Goal: Transaction & Acquisition: Purchase product/service

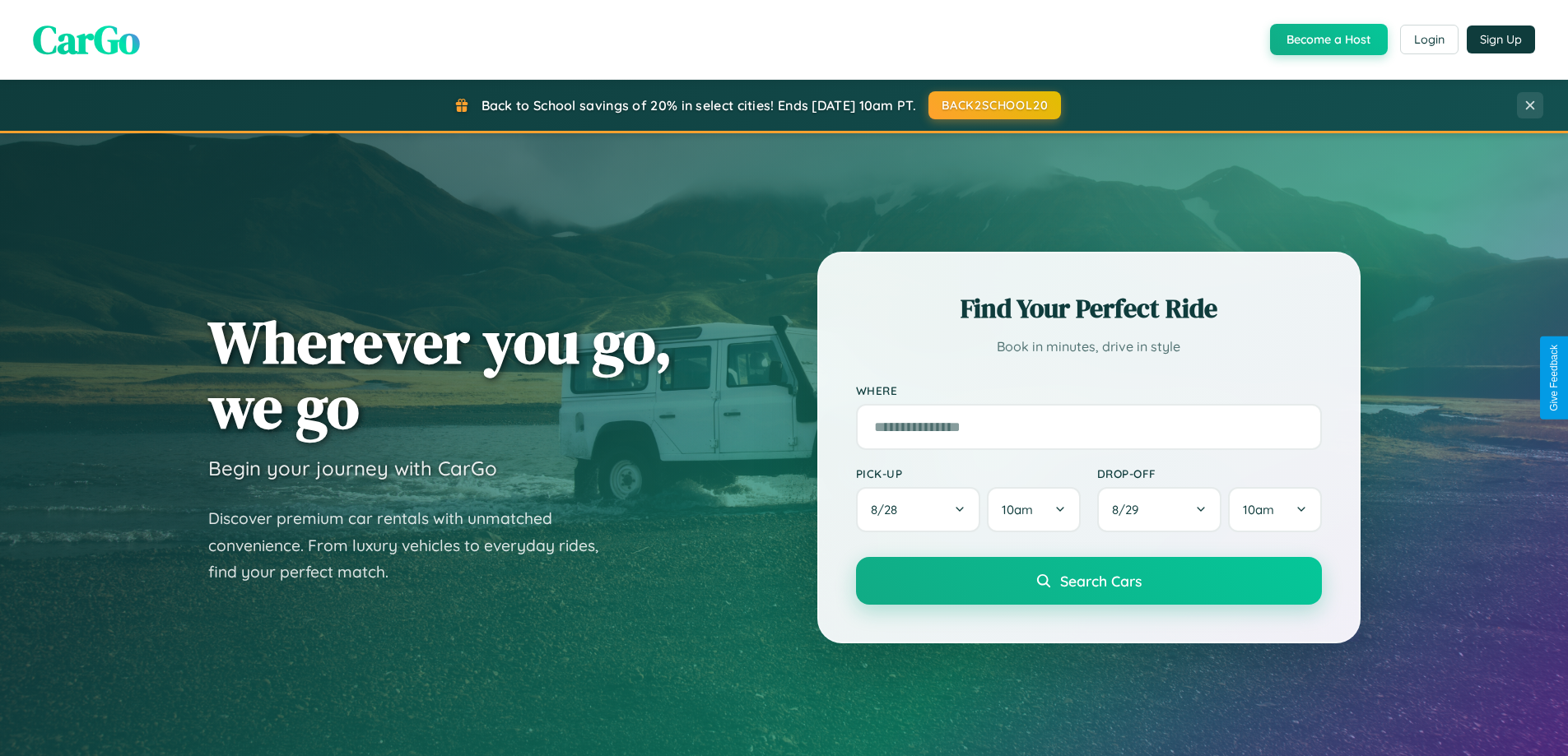
scroll to position [49, 0]
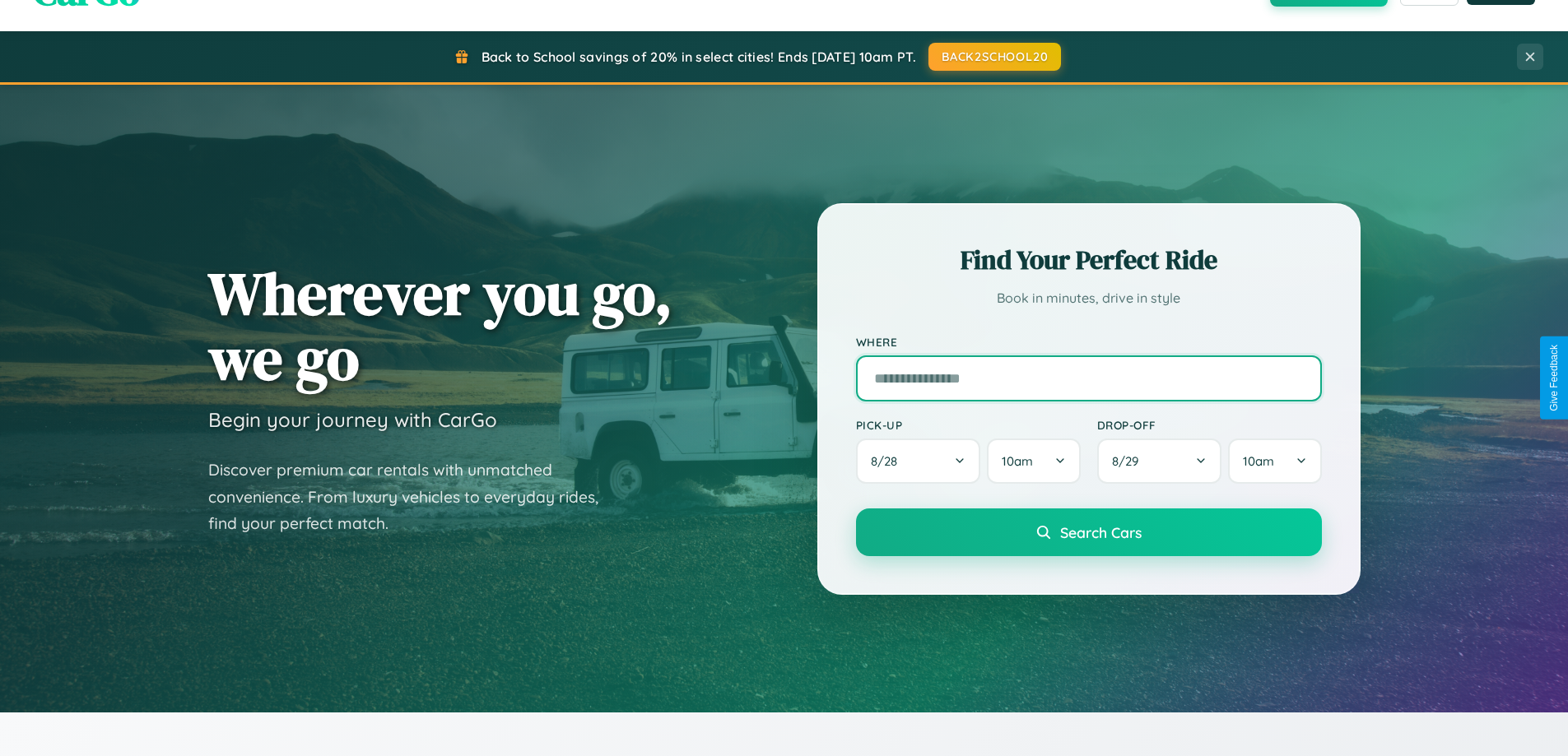
click at [1088, 378] on input "text" at bounding box center [1088, 378] width 466 height 46
type input "**********"
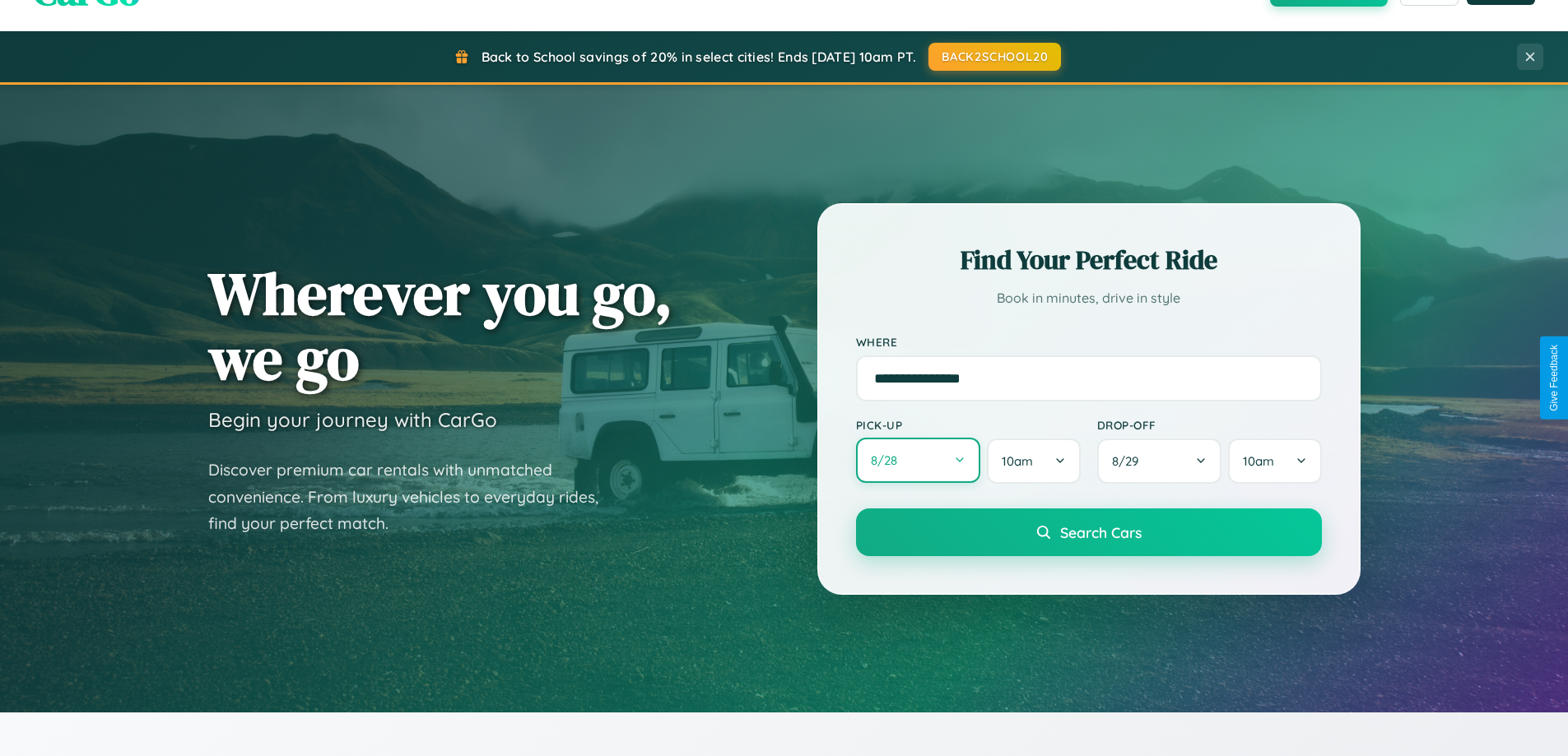
click at [918, 461] on button "8 / 28" at bounding box center [918, 460] width 125 height 45
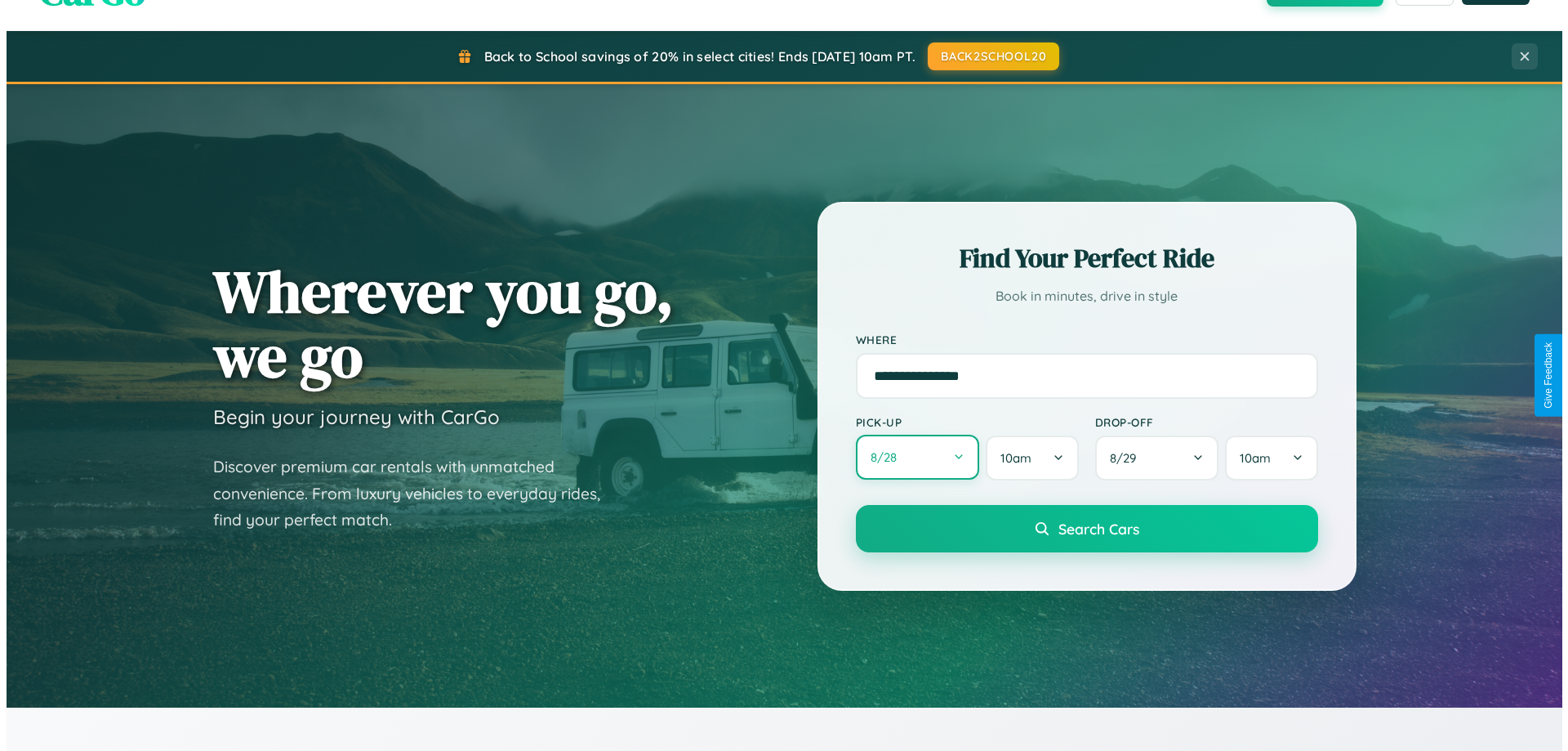
select select "*"
select select "****"
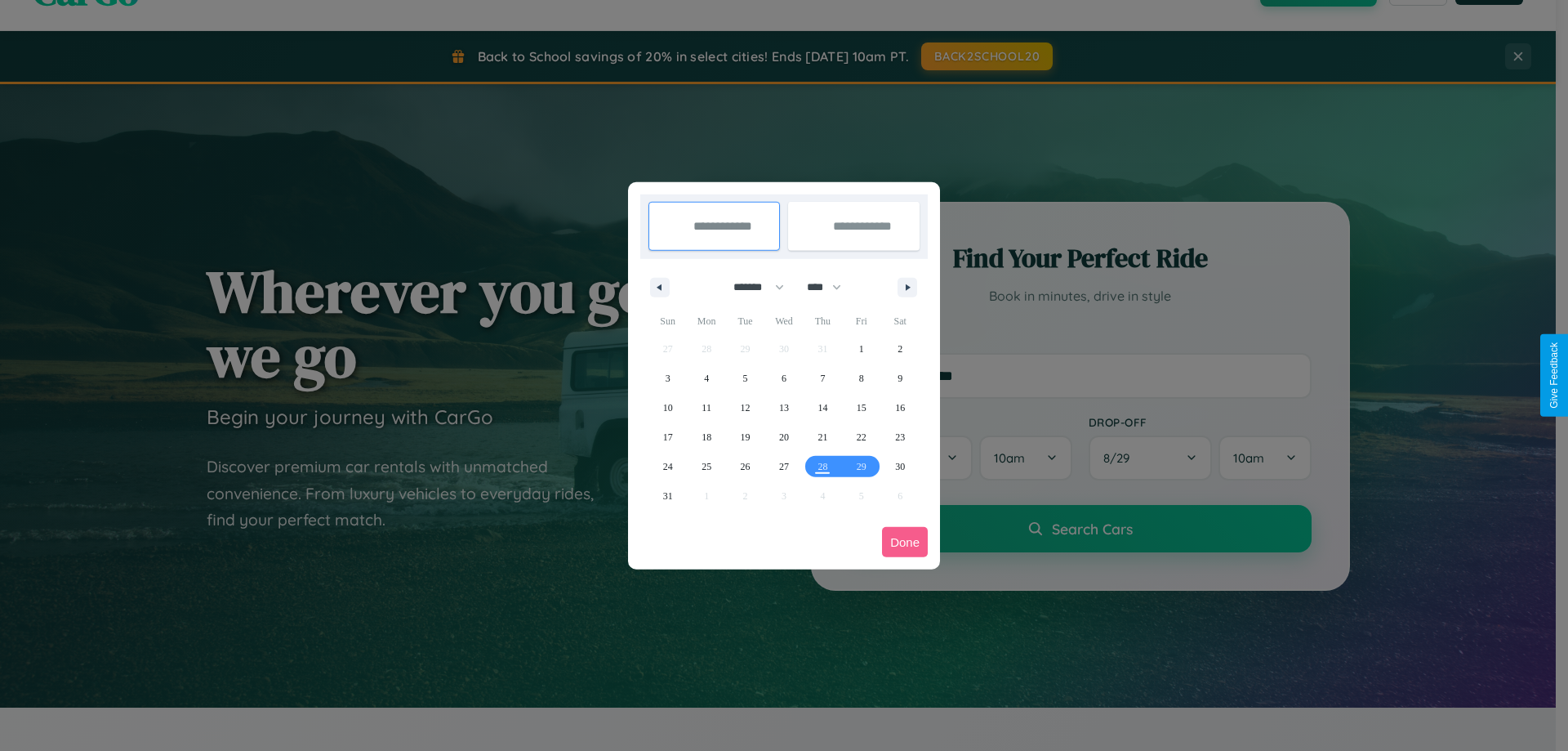
drag, startPoint x: 751, startPoint y: 287, endPoint x: 784, endPoint y: 328, distance: 52.6
click at [751, 287] on select "******* ******** ***** ***** *** **** **** ****** ********* ******* ******** **…" at bounding box center [756, 287] width 69 height 27
select select "*"
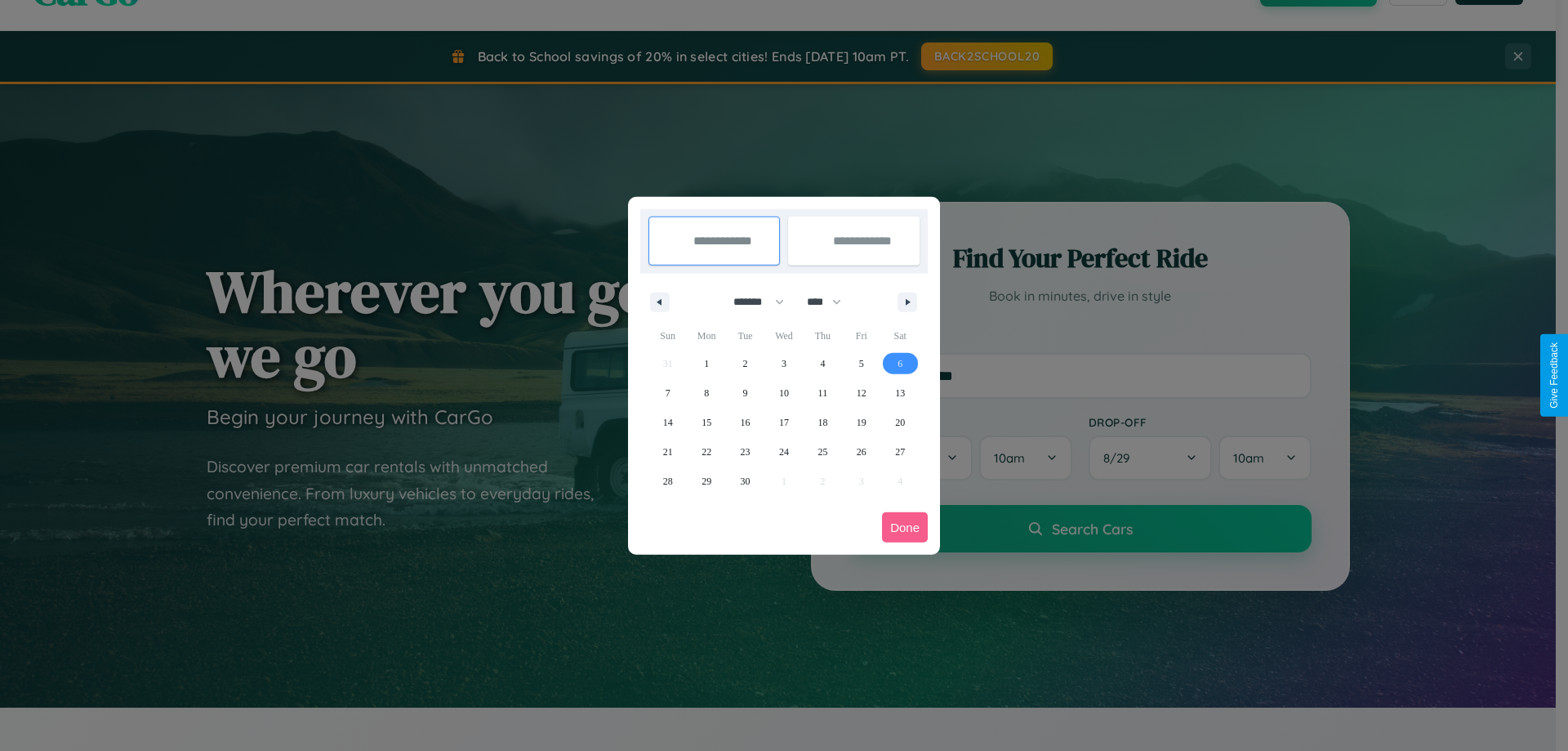
click at [901, 362] on span "6" at bounding box center [901, 363] width 5 height 29
type input "**********"
click at [706, 421] on span "15" at bounding box center [706, 422] width 10 height 29
type input "**********"
click at [905, 527] on button "Done" at bounding box center [905, 527] width 46 height 30
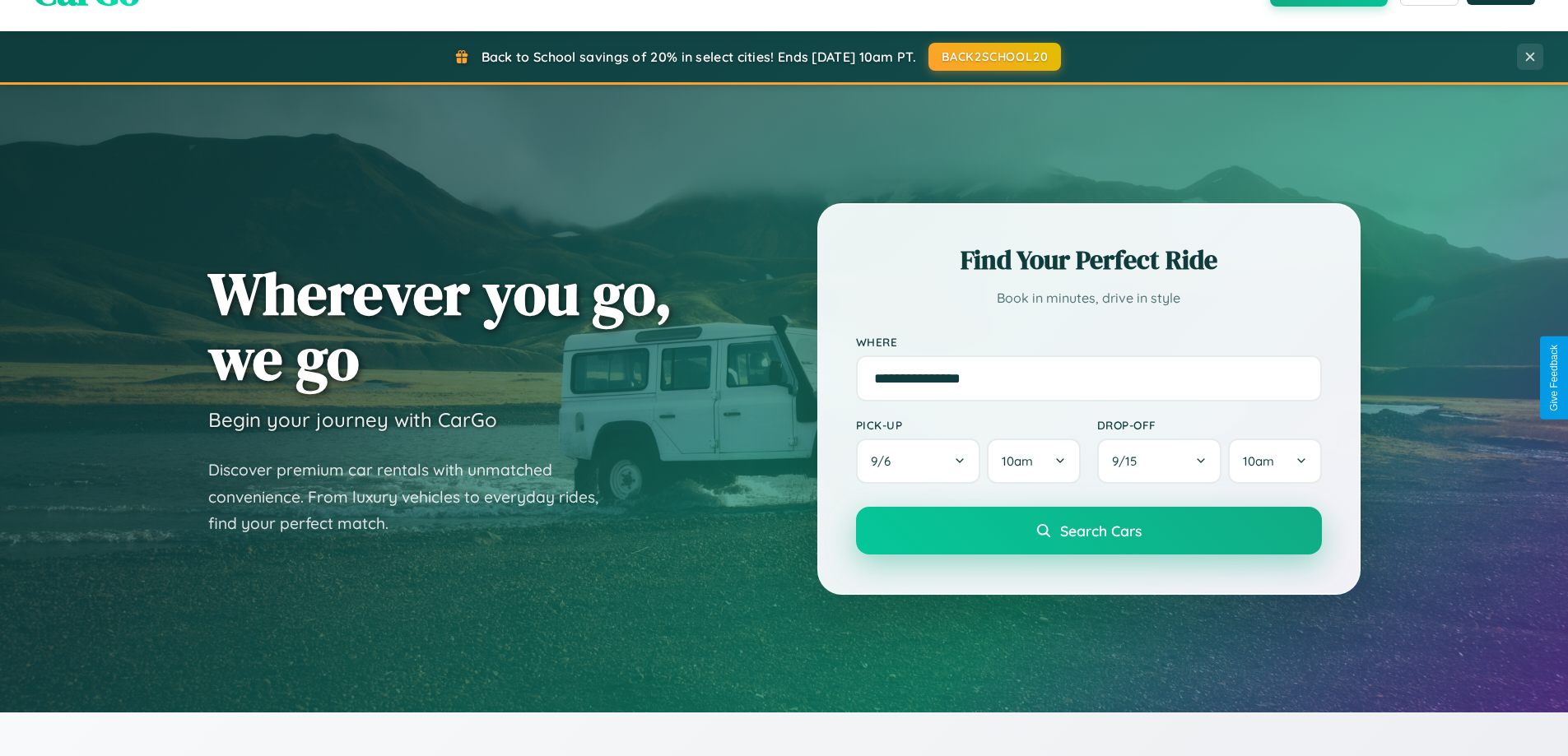
click at [1088, 531] on span "Search Cars" at bounding box center [1101, 530] width 81 height 18
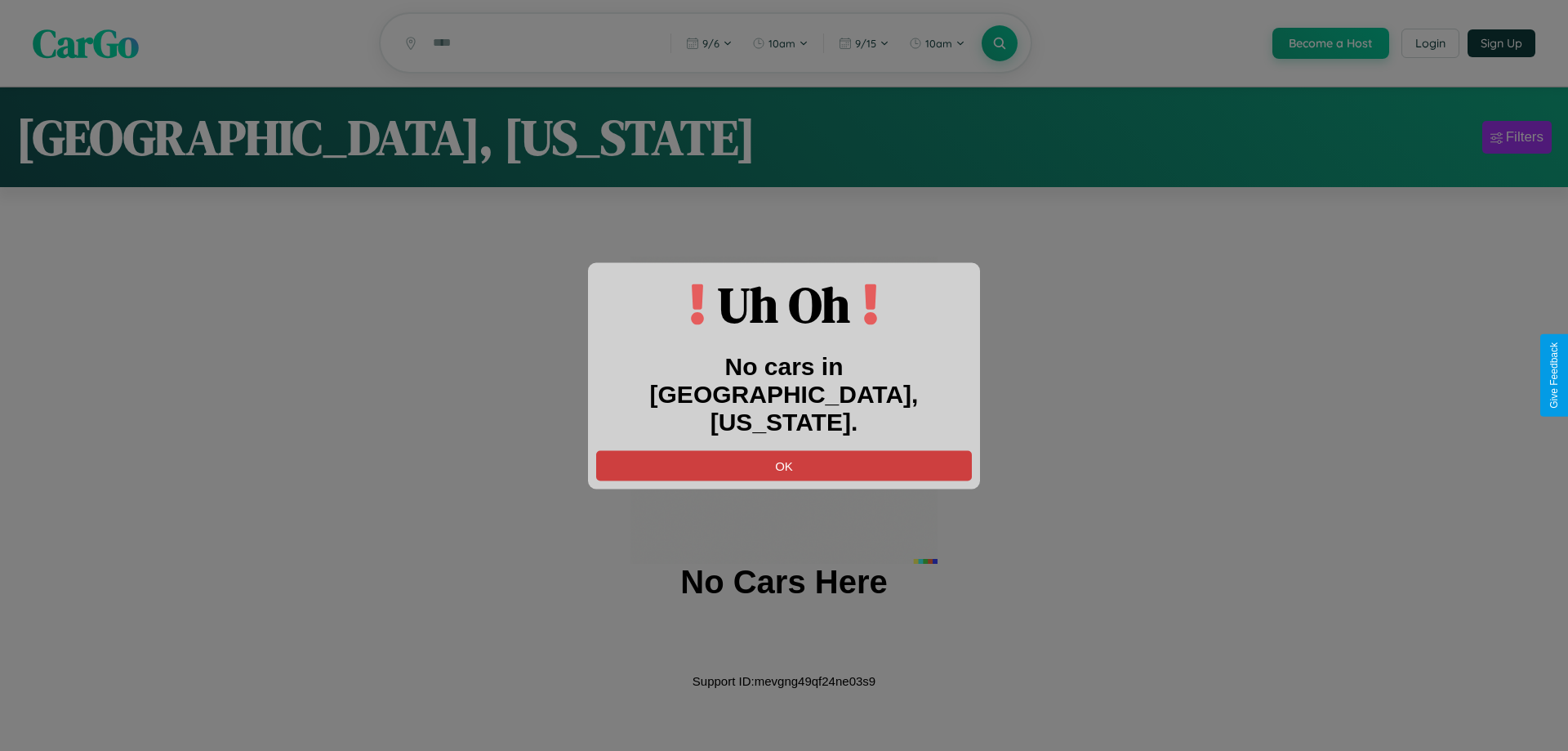
click at [784, 450] on button "OK" at bounding box center [784, 465] width 375 height 30
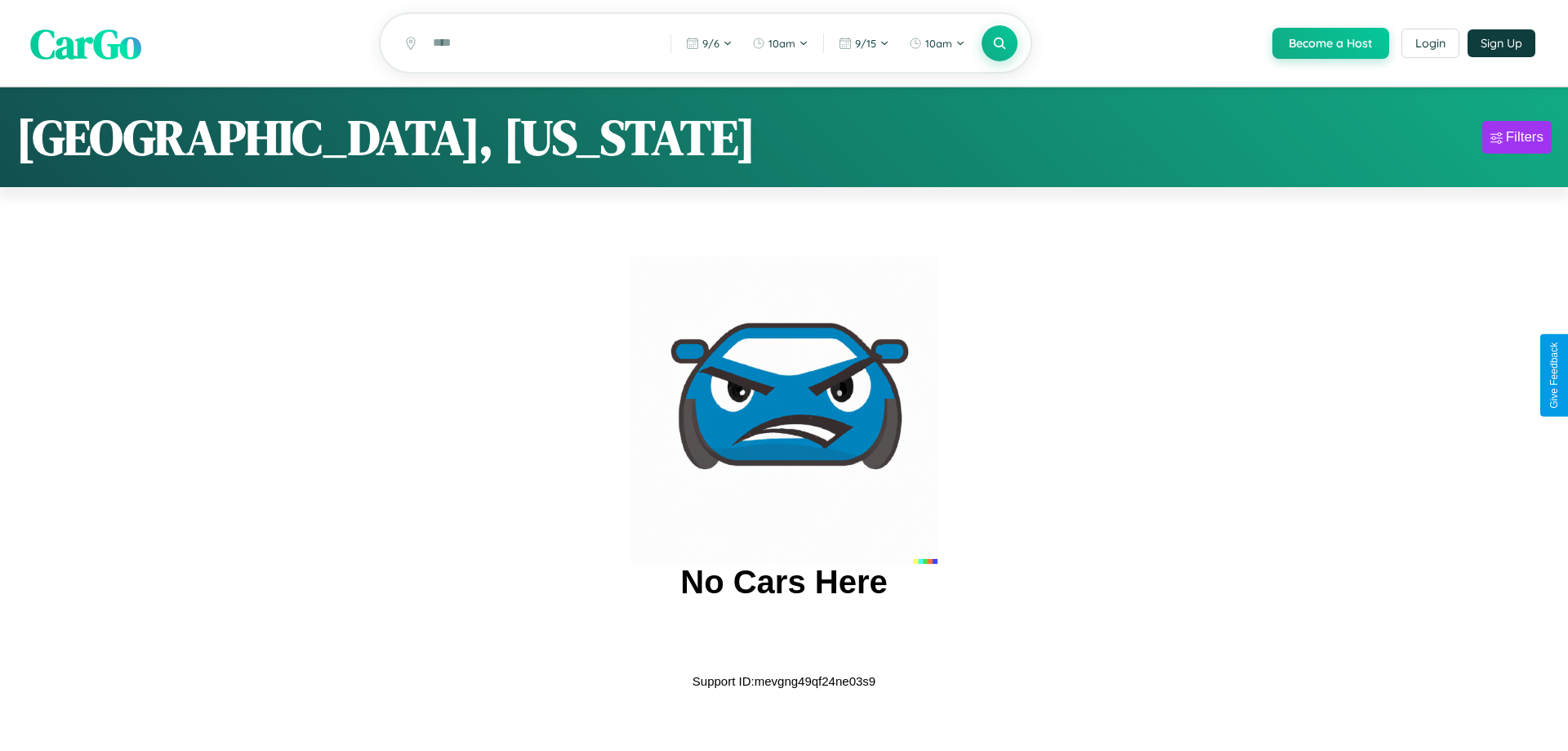
click at [86, 44] on span "CarGo" at bounding box center [86, 42] width 111 height 56
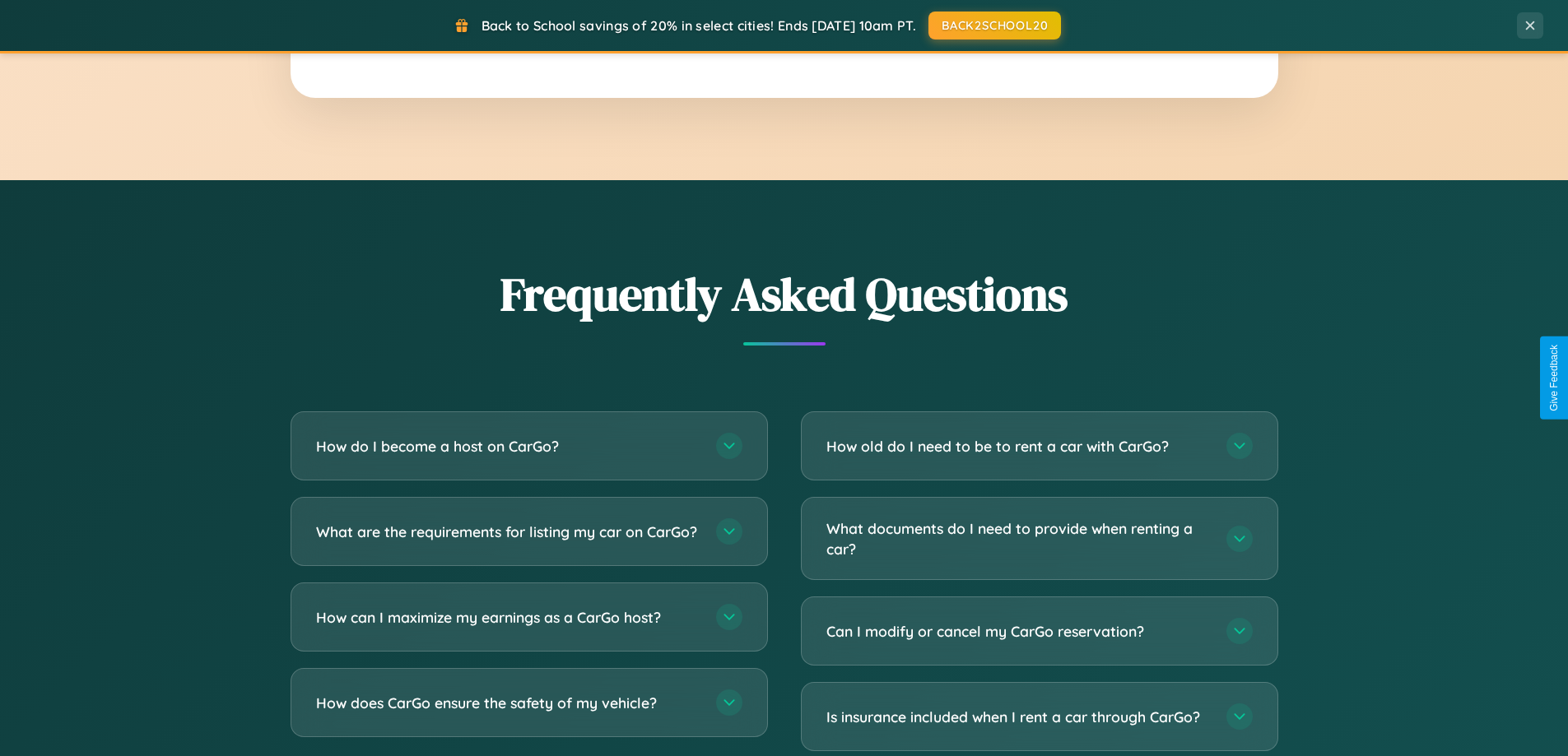
scroll to position [3165, 0]
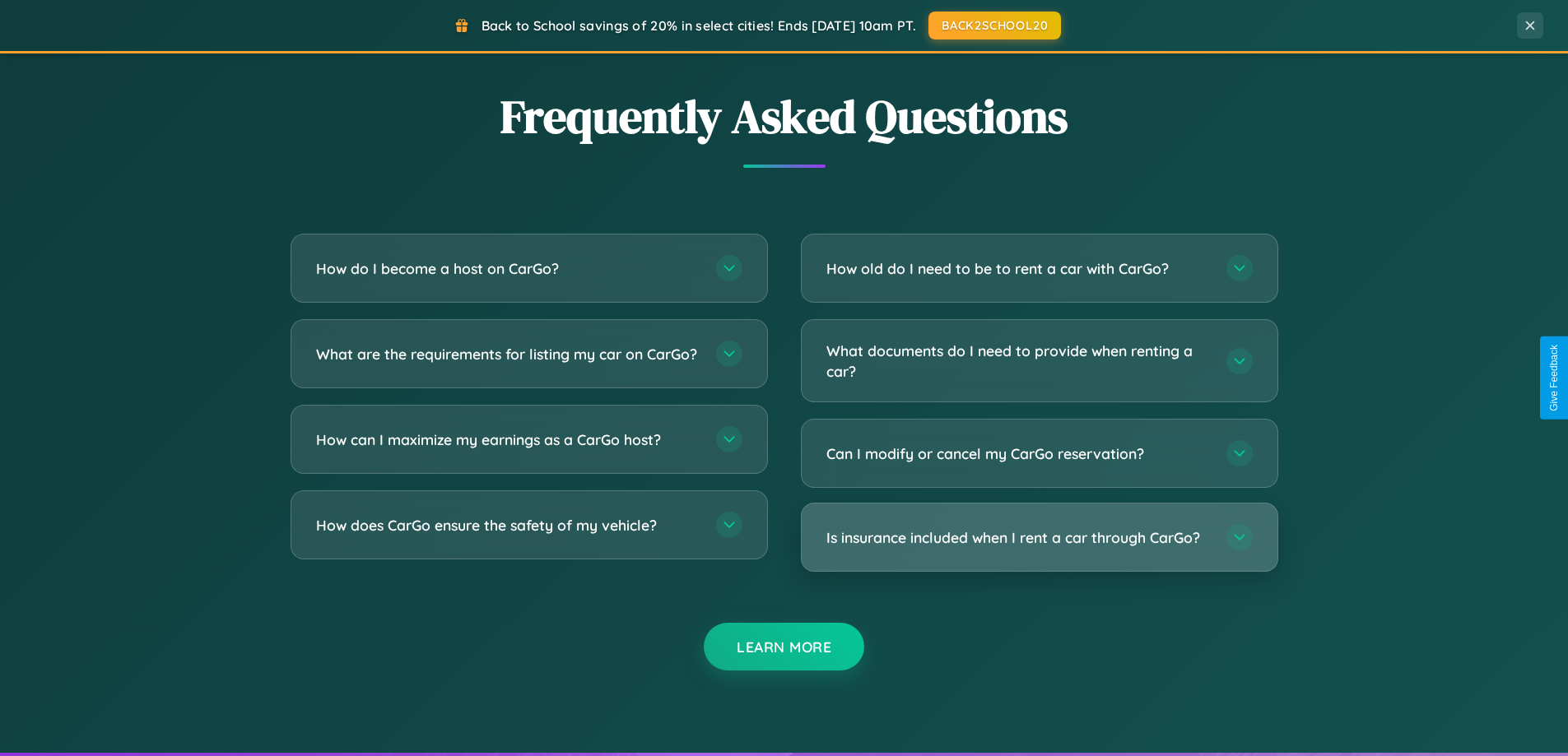
click at [1039, 537] on h3 "Is insurance included when I rent a car through CarGo?" at bounding box center [1018, 538] width 383 height 21
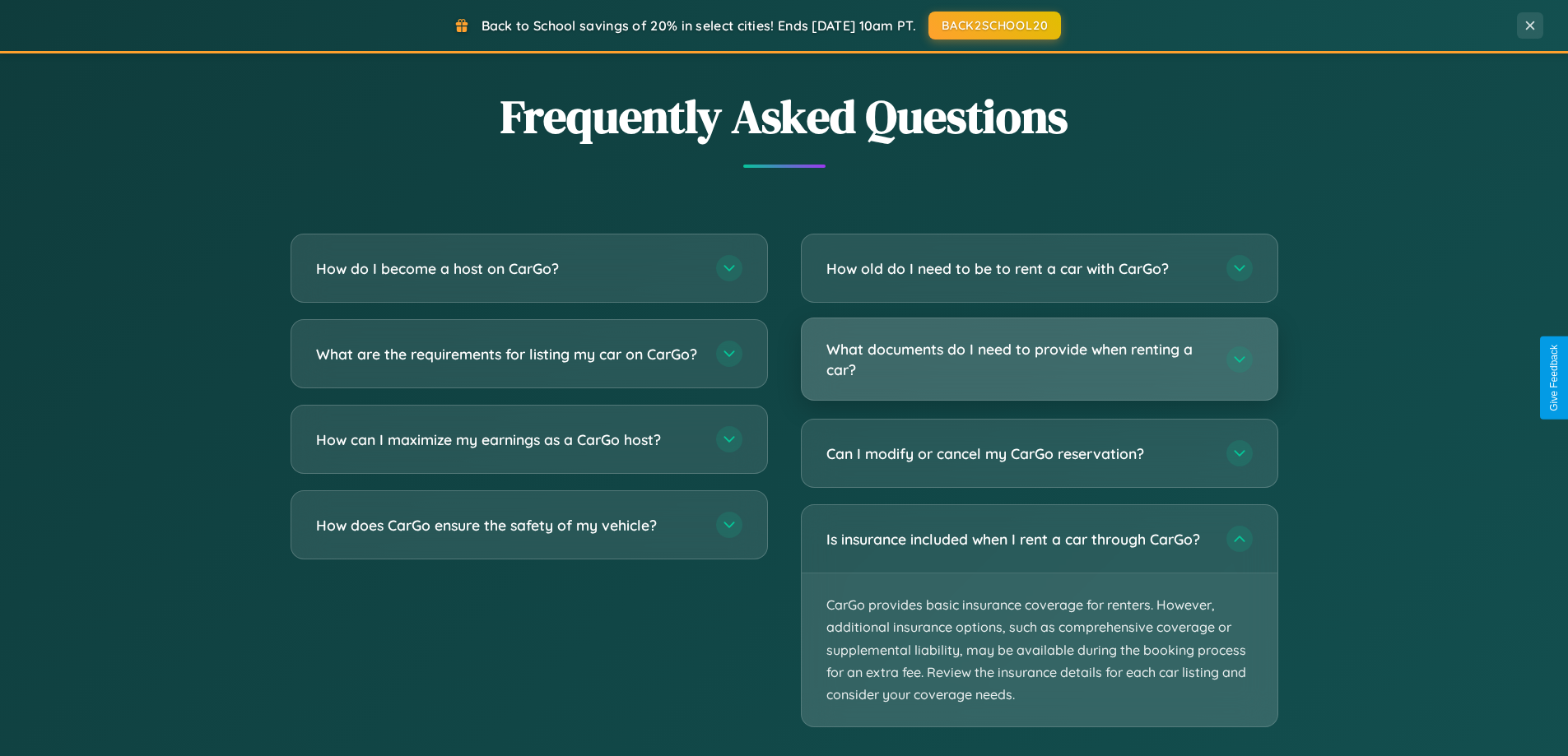
click at [1039, 360] on h3 "What documents do I need to provide when renting a car?" at bounding box center [1018, 359] width 383 height 40
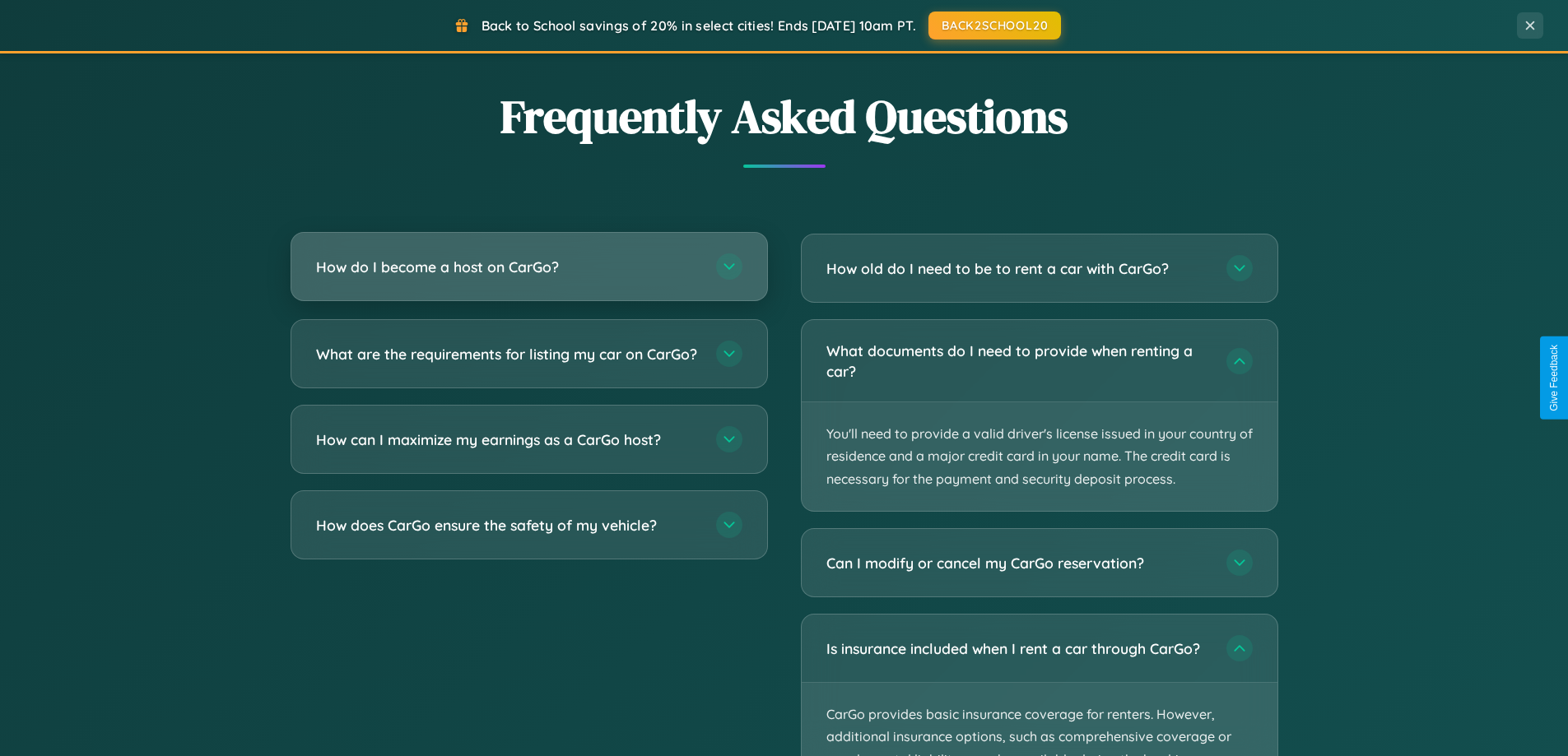
click at [528, 267] on h3 "How do I become a host on CarGo?" at bounding box center [508, 267] width 383 height 21
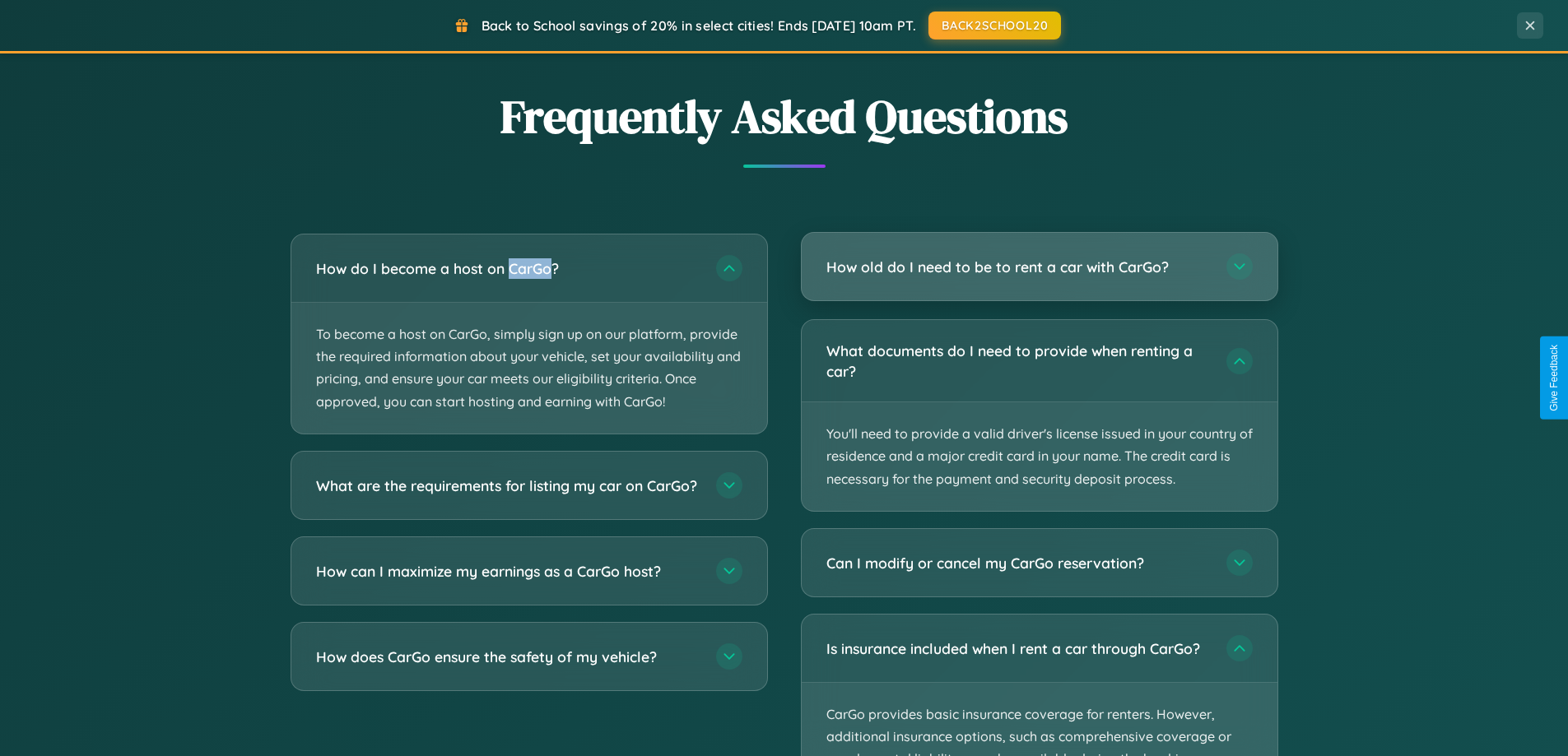
click at [1039, 267] on h3 "How old do I need to be to rent a car with CarGo?" at bounding box center [1018, 267] width 383 height 21
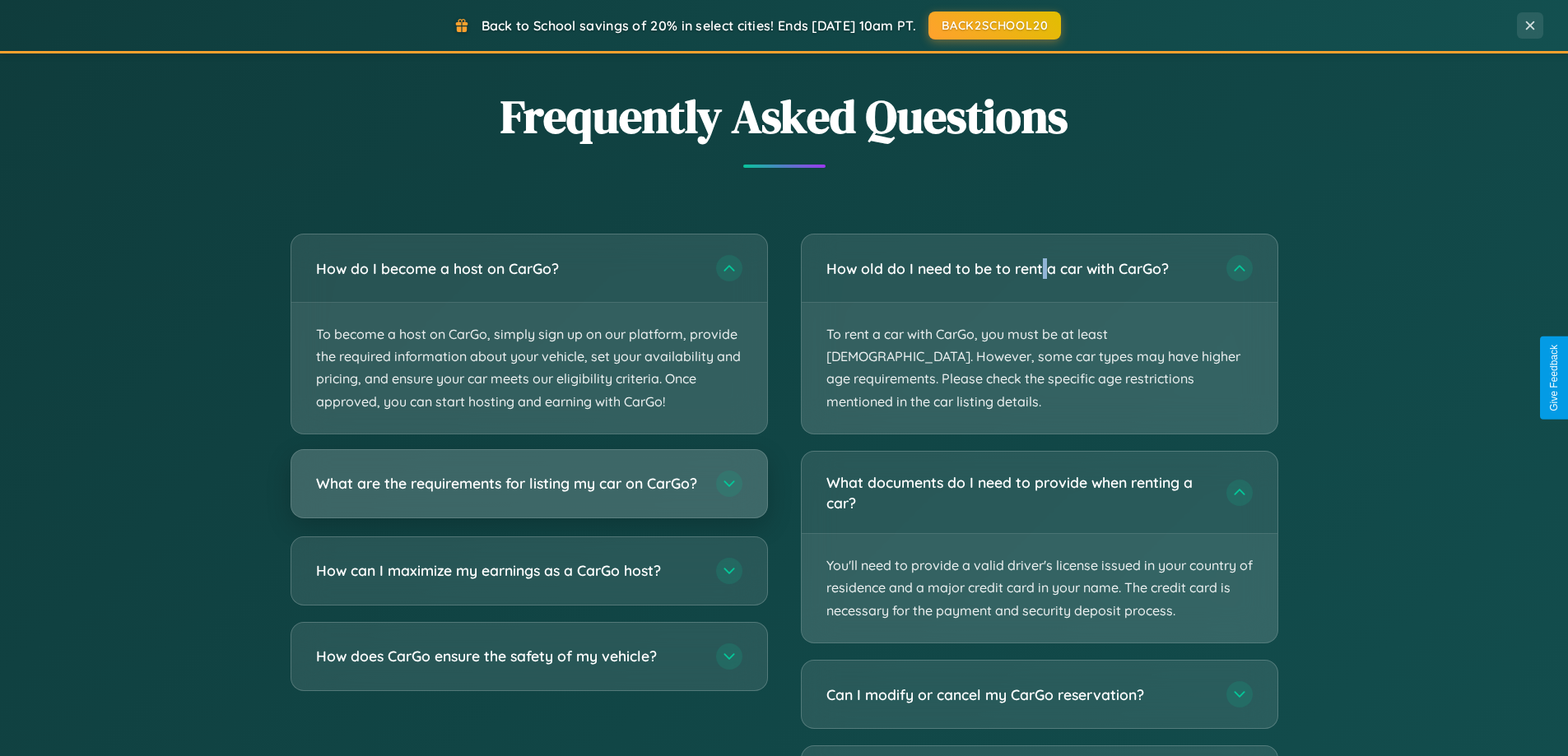
click at [528, 491] on h3 "What are the requirements for listing my car on CarGo?" at bounding box center [508, 484] width 383 height 21
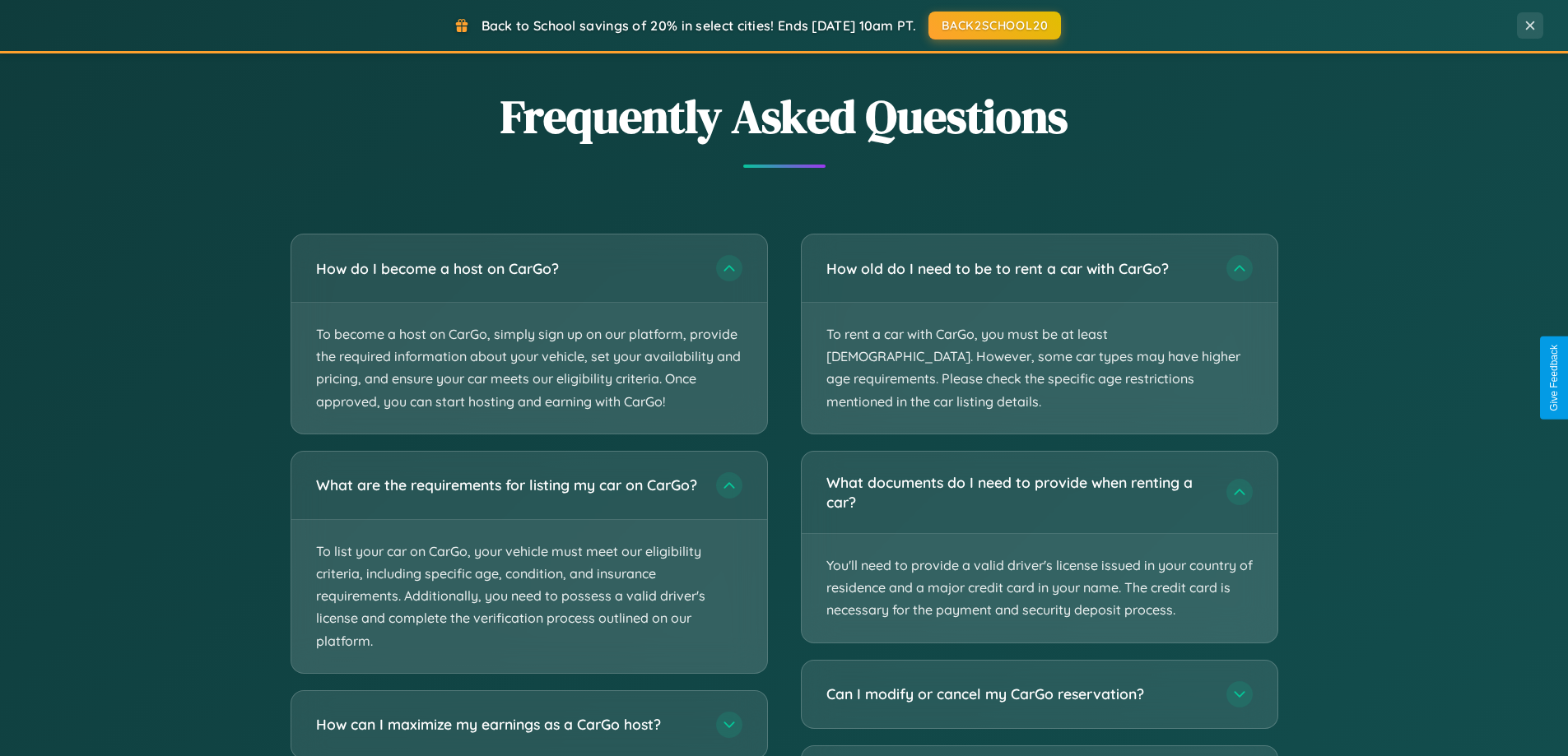
scroll to position [3268, 0]
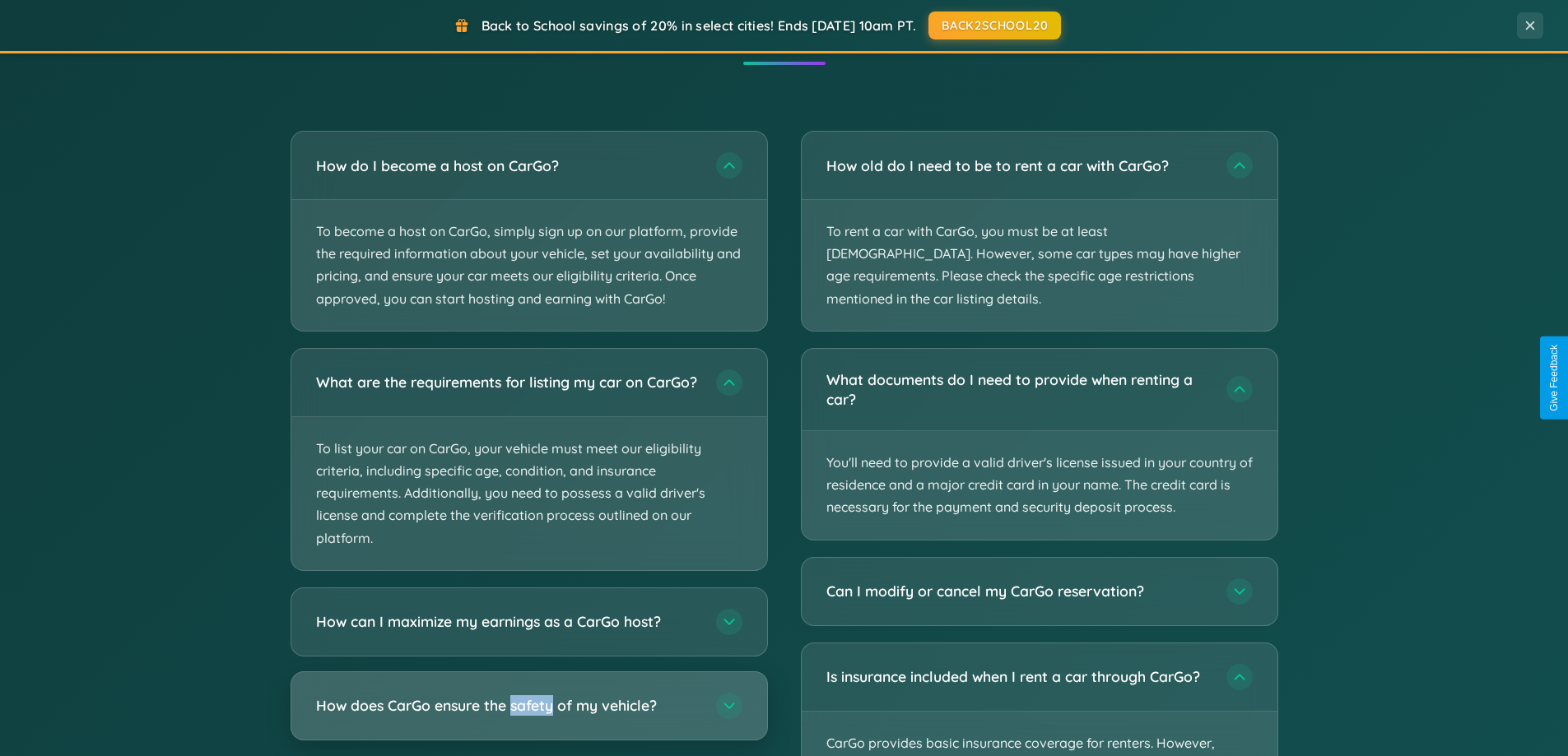
click at [528, 716] on h3 "How does CarGo ensure the safety of my vehicle?" at bounding box center [508, 705] width 383 height 21
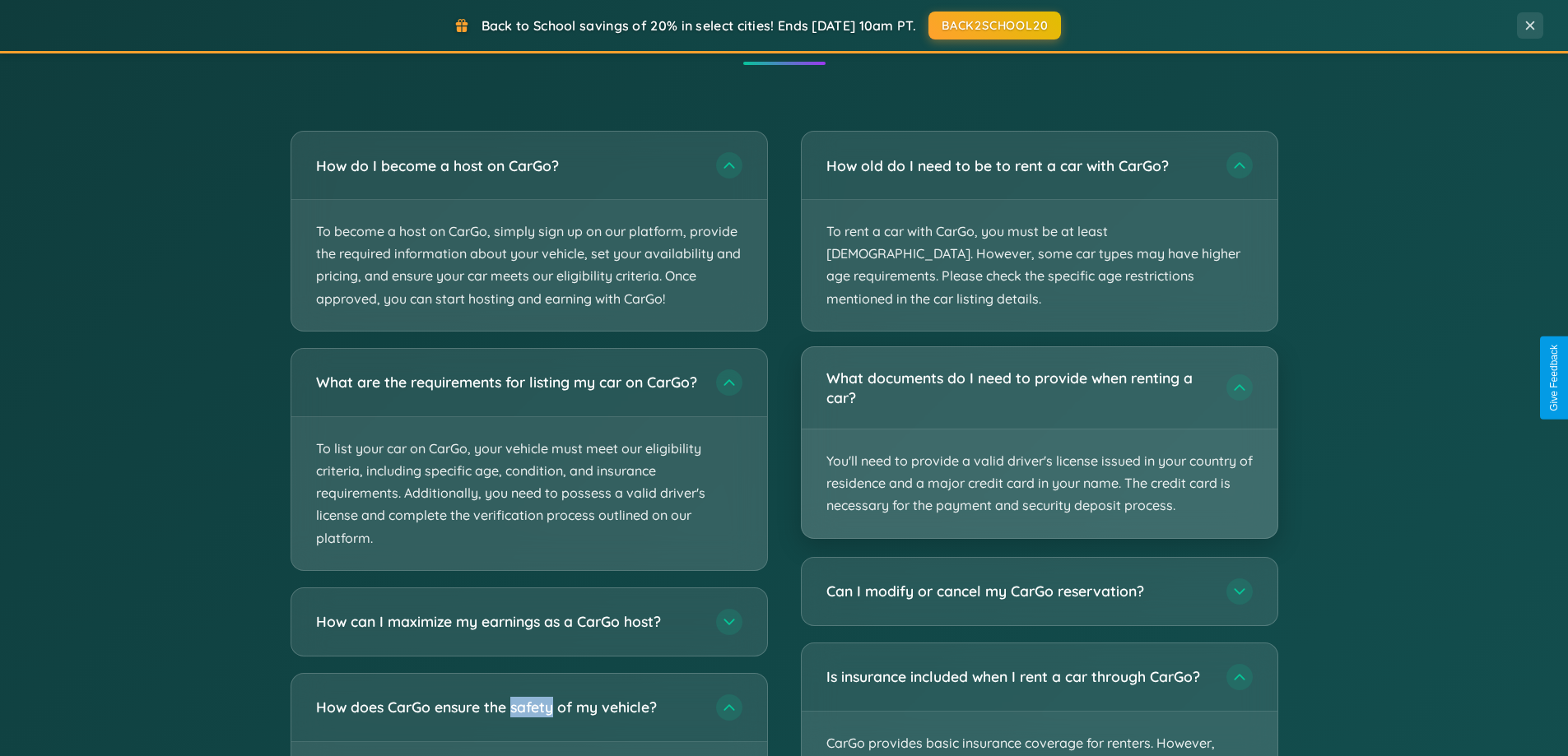
click at [1039, 430] on p "You'll need to provide a valid driver's license issued in your country of resid…" at bounding box center [1040, 484] width 476 height 108
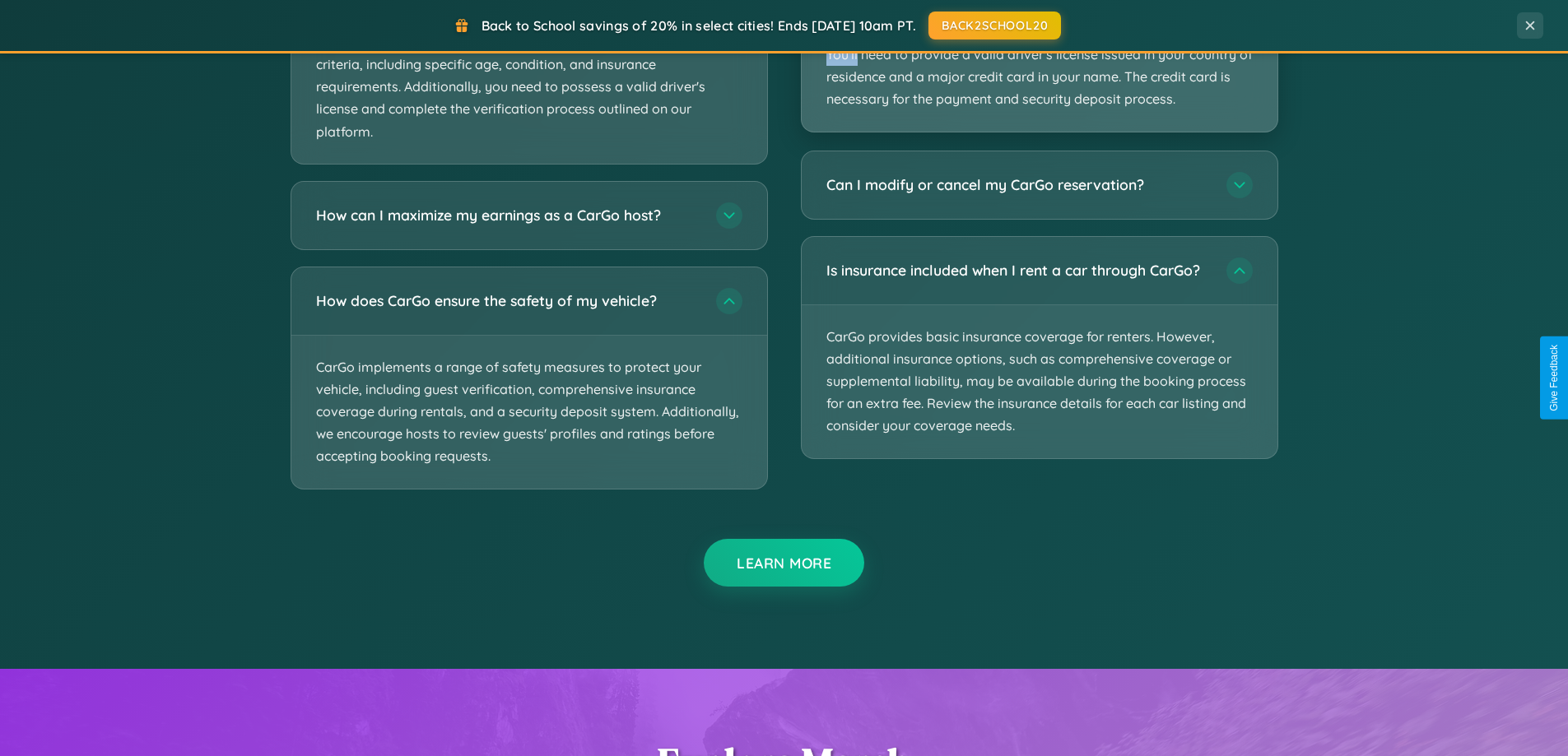
scroll to position [3126, 0]
